Goal: Participate in discussion: Engage in conversation with other users on a specific topic

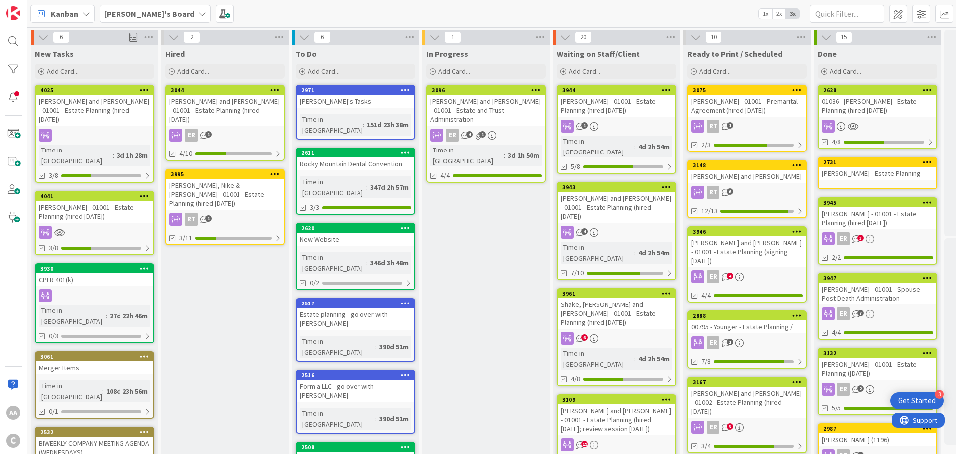
click at [206, 179] on div "[PERSON_NAME], Nike & [PERSON_NAME] - 01001 - Estate Planning (hired [DATE])" at bounding box center [224, 194] width 117 height 31
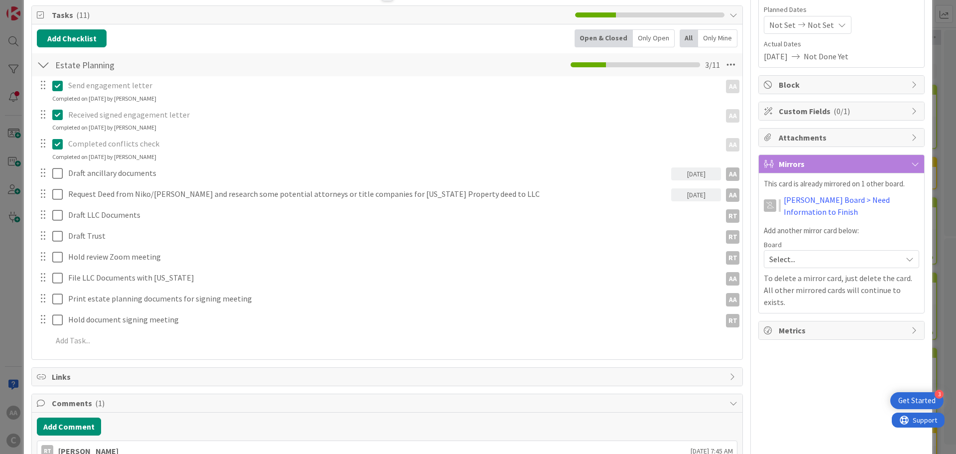
scroll to position [100, 0]
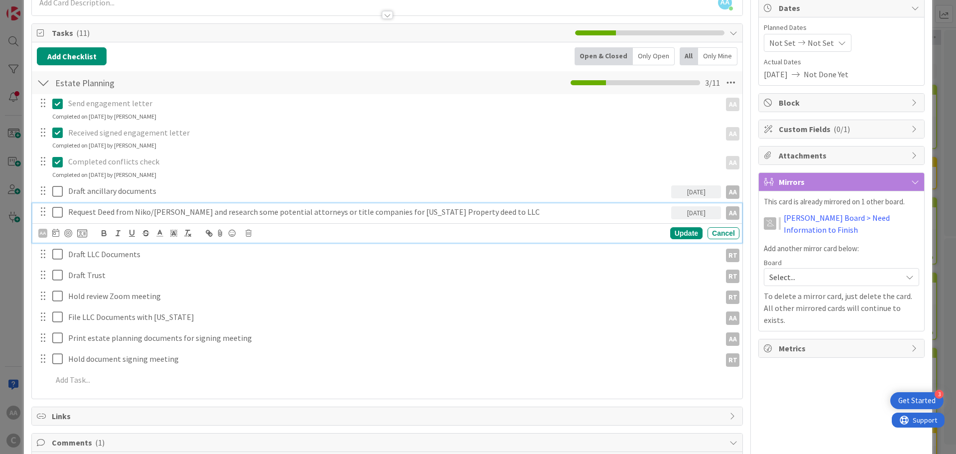
click at [57, 212] on icon at bounding box center [59, 212] width 15 height 12
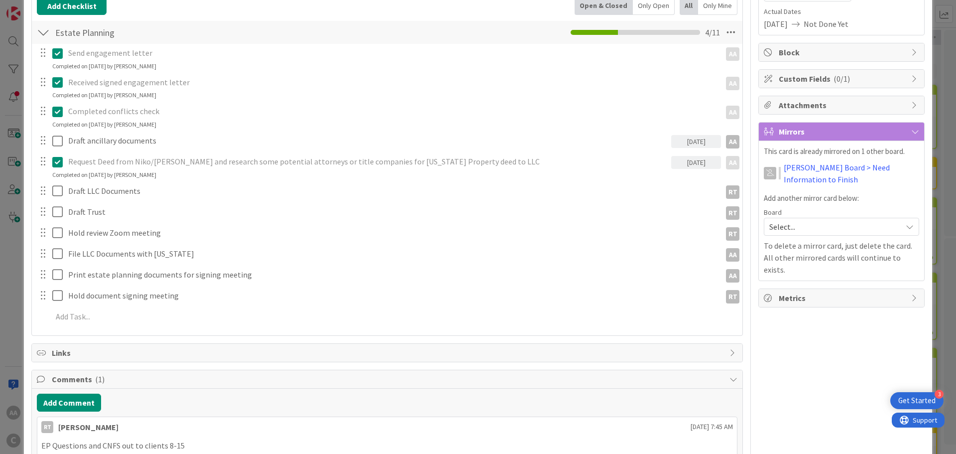
scroll to position [249, 0]
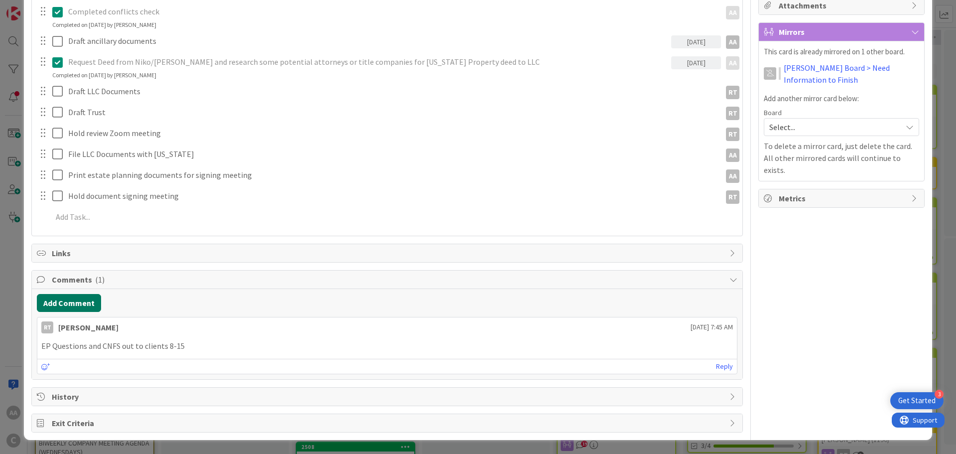
click at [87, 300] on button "Add Comment" at bounding box center [69, 303] width 64 height 18
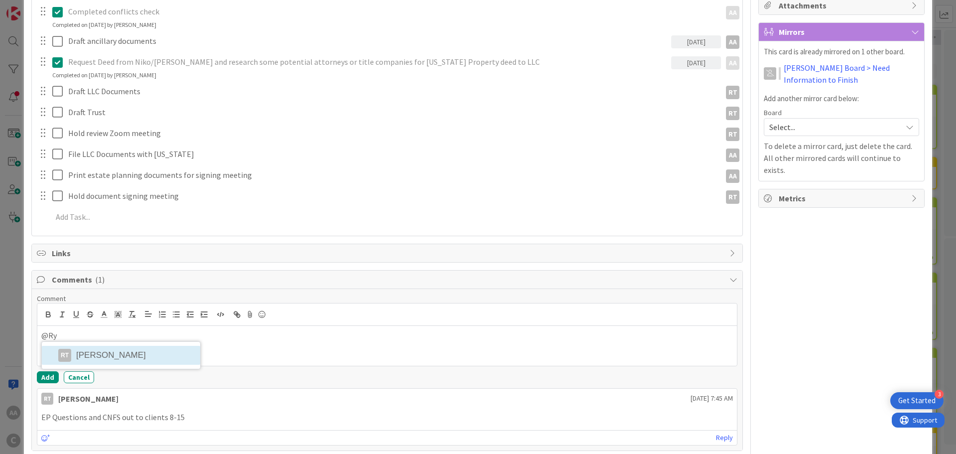
click at [127, 355] on li "RT [PERSON_NAME]" at bounding box center [121, 355] width 158 height 19
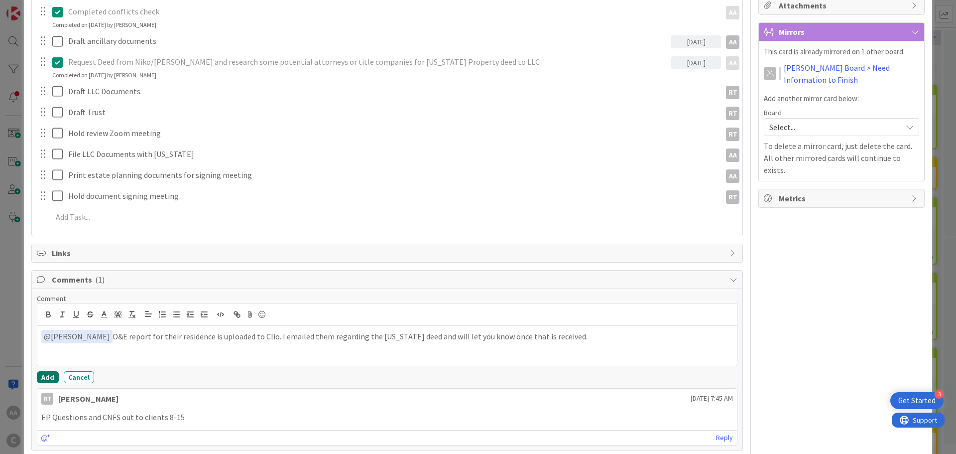
click at [46, 376] on button "Add" at bounding box center [48, 377] width 22 height 12
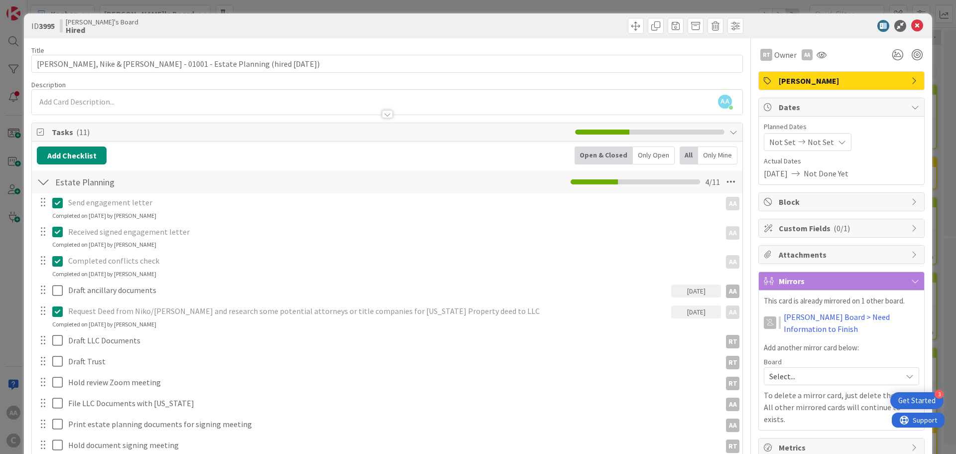
scroll to position [0, 0]
click at [912, 24] on icon at bounding box center [917, 26] width 12 height 12
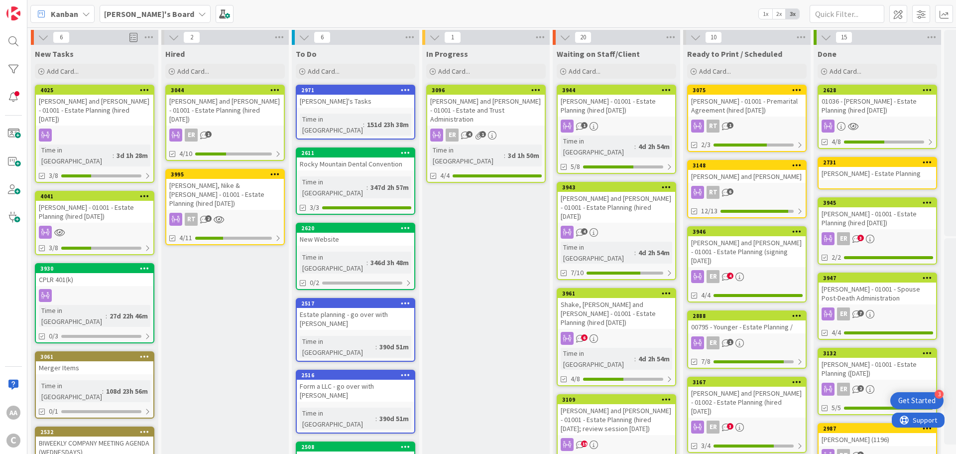
click at [160, 8] on span "[PERSON_NAME]'s Board" at bounding box center [149, 14] width 90 height 12
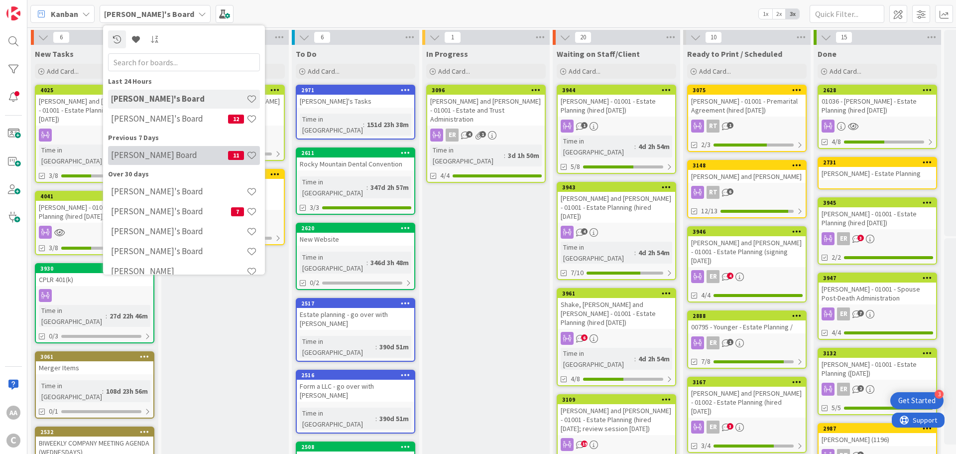
click at [151, 158] on h4 "[PERSON_NAME] Board" at bounding box center [169, 155] width 117 height 10
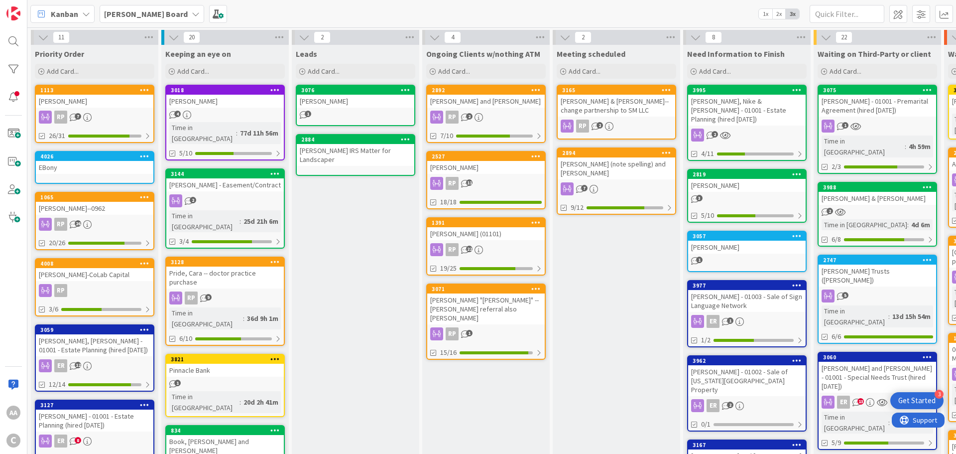
scroll to position [436, 0]
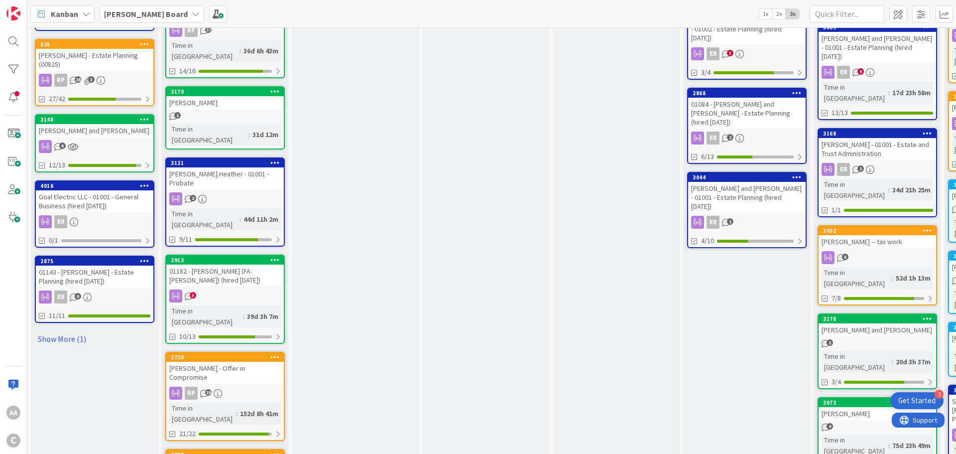
click at [851, 339] on div "2" at bounding box center [877, 343] width 117 height 8
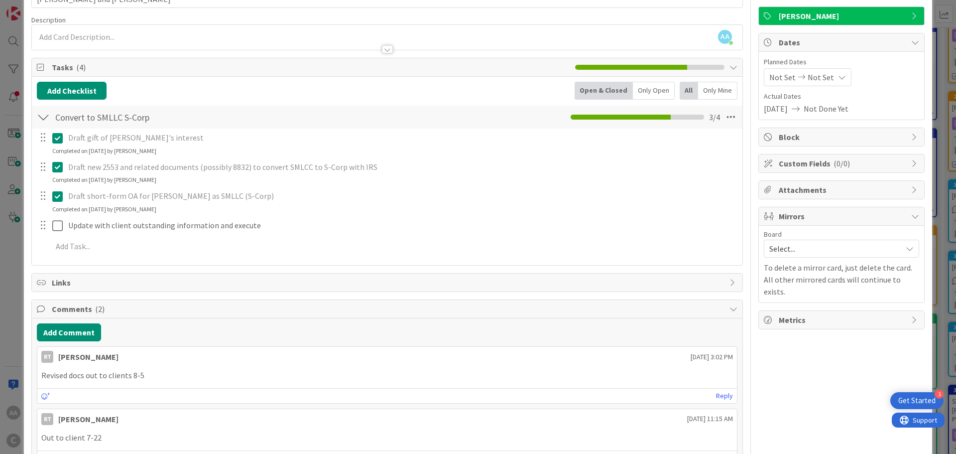
scroll to position [100, 0]
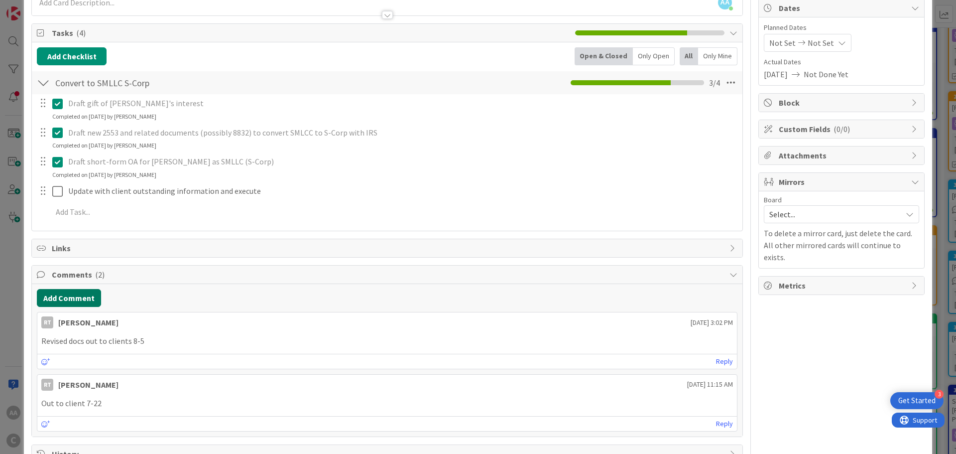
click at [59, 300] on button "Add Comment" at bounding box center [69, 298] width 64 height 18
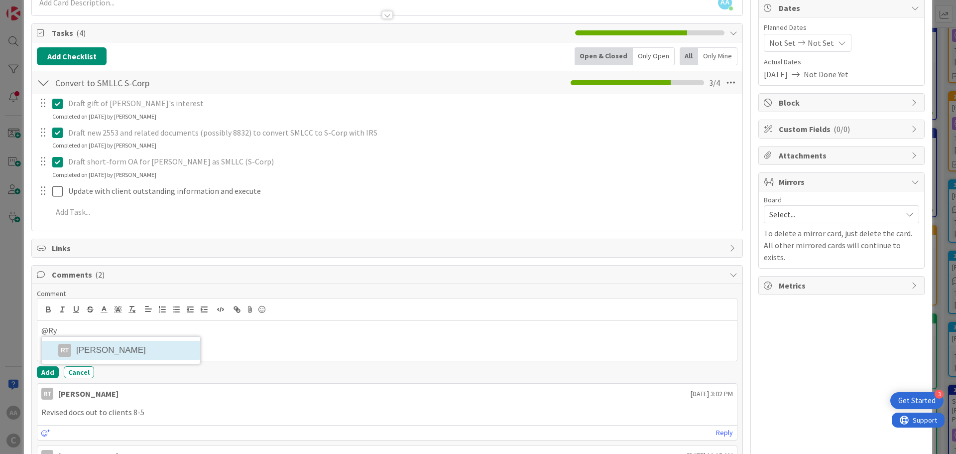
click at [89, 352] on li "RT [PERSON_NAME]" at bounding box center [121, 350] width 158 height 19
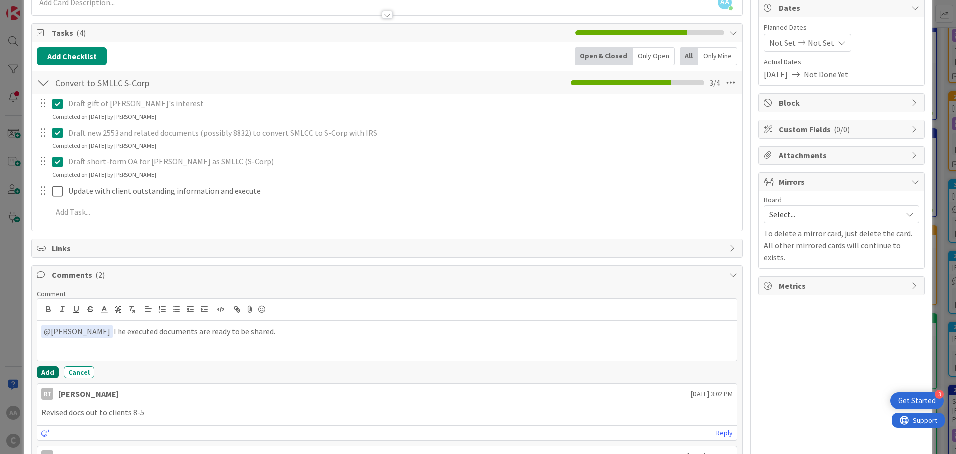
click at [51, 371] on button "Add" at bounding box center [48, 372] width 22 height 12
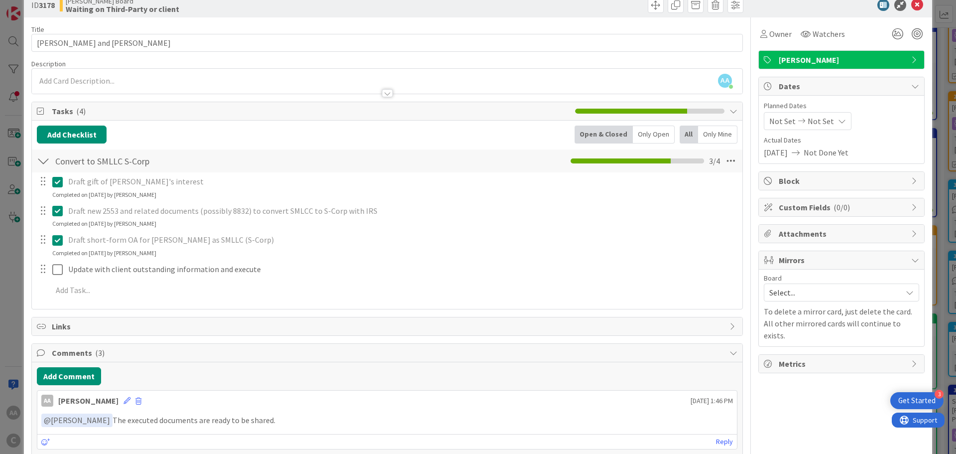
scroll to position [0, 0]
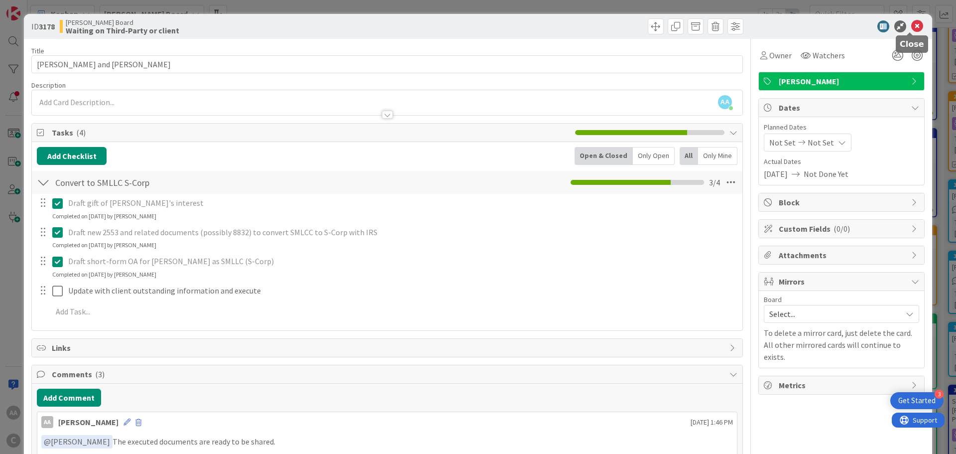
click at [912, 29] on icon at bounding box center [917, 26] width 12 height 12
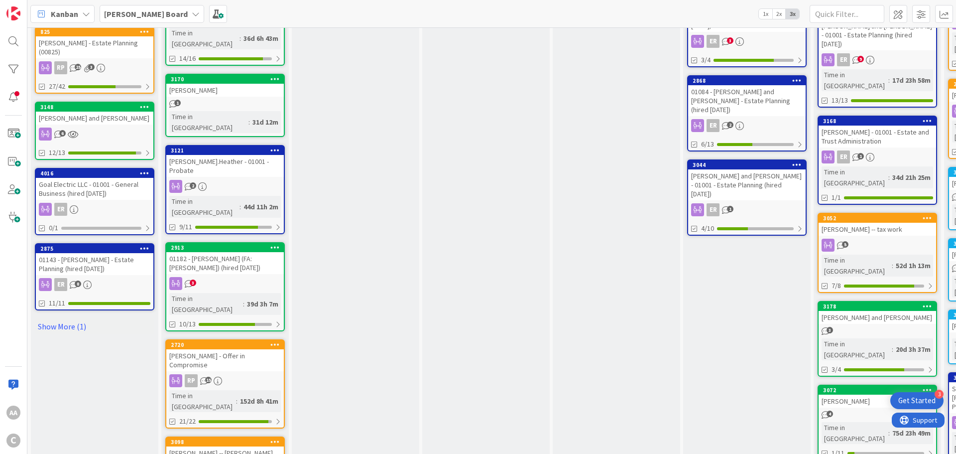
scroll to position [462, 0]
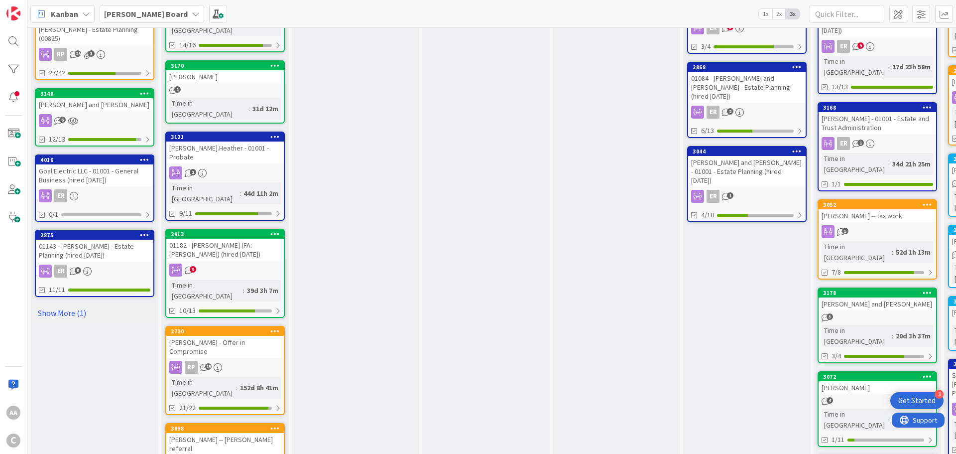
click at [860, 381] on div "[PERSON_NAME]" at bounding box center [877, 387] width 117 height 13
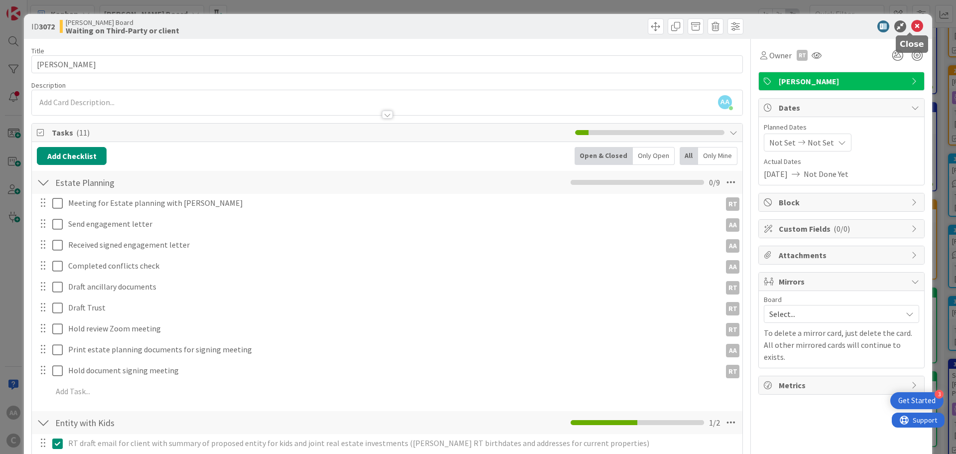
click at [911, 25] on icon at bounding box center [917, 26] width 12 height 12
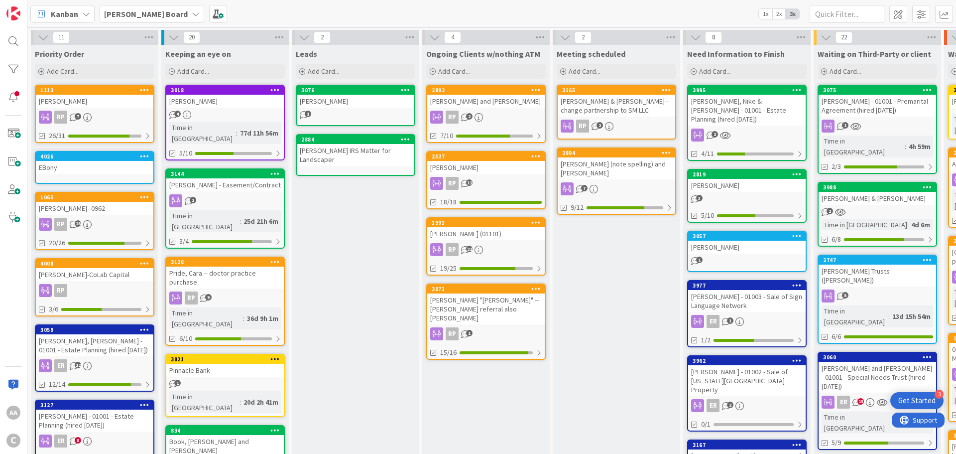
click at [122, 11] on b "[PERSON_NAME] Board" at bounding box center [146, 14] width 84 height 10
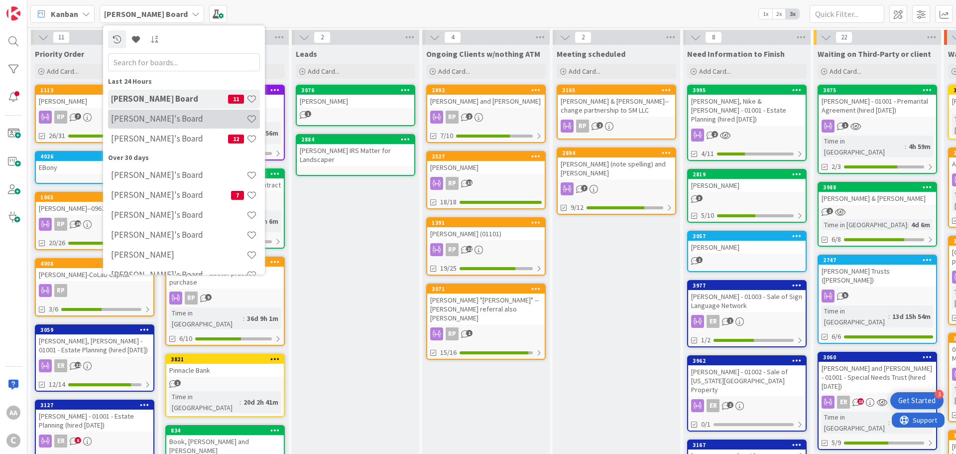
click at [153, 123] on h4 "[PERSON_NAME]'s Board" at bounding box center [178, 119] width 135 height 10
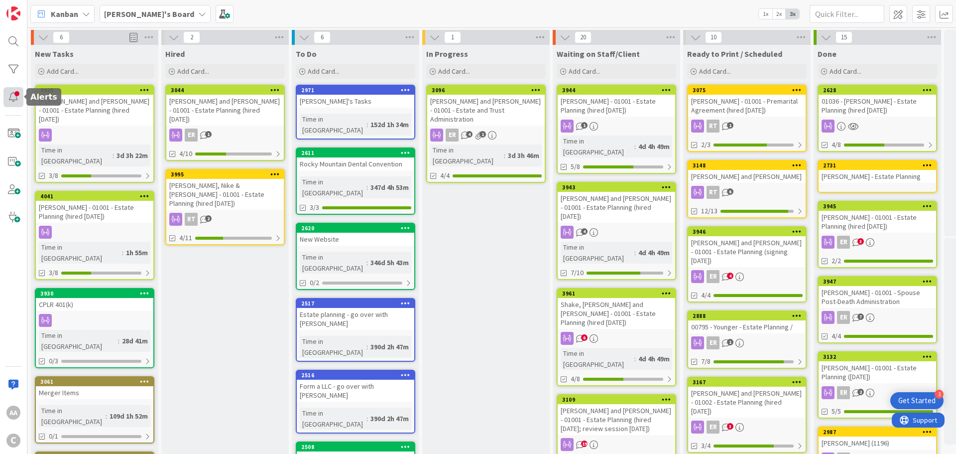
click at [15, 100] on div at bounding box center [13, 97] width 20 height 20
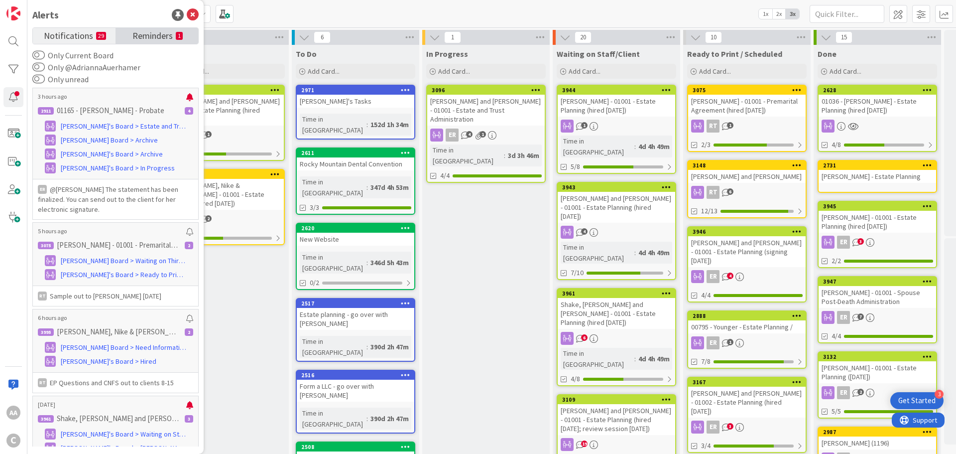
click at [153, 35] on span "Reminders" at bounding box center [152, 35] width 40 height 14
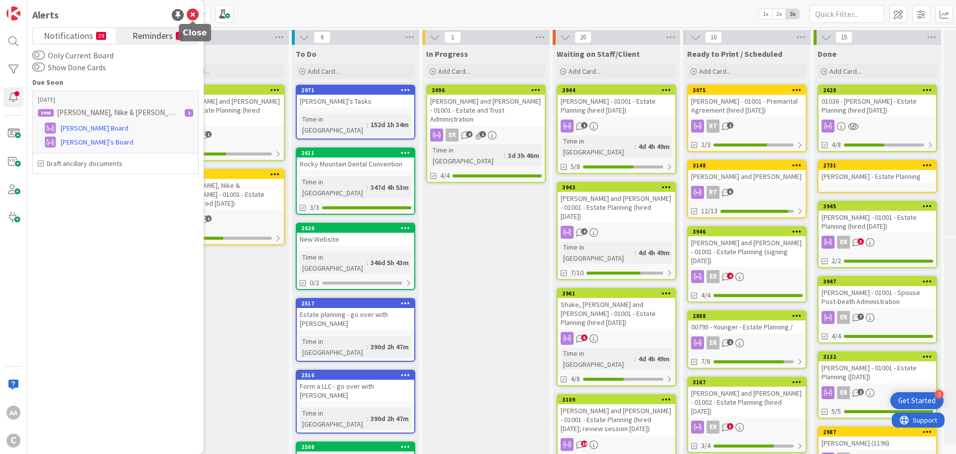
click at [192, 12] on icon at bounding box center [193, 15] width 12 height 12
